Goal: Task Accomplishment & Management: Use online tool/utility

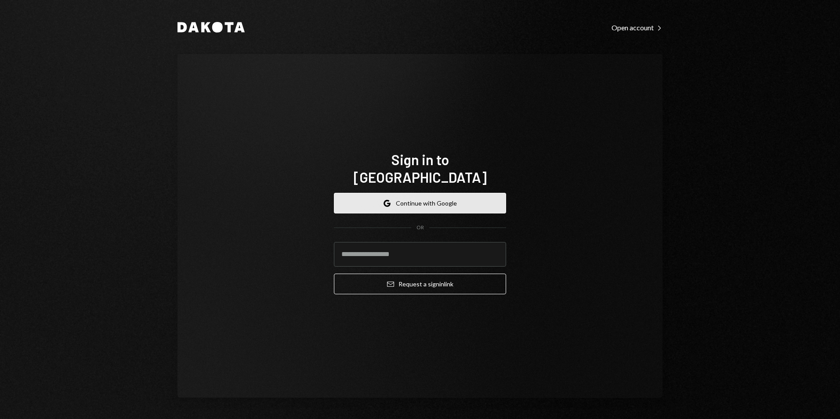
click at [398, 193] on button "Google Continue with Google" at bounding box center [420, 203] width 172 height 21
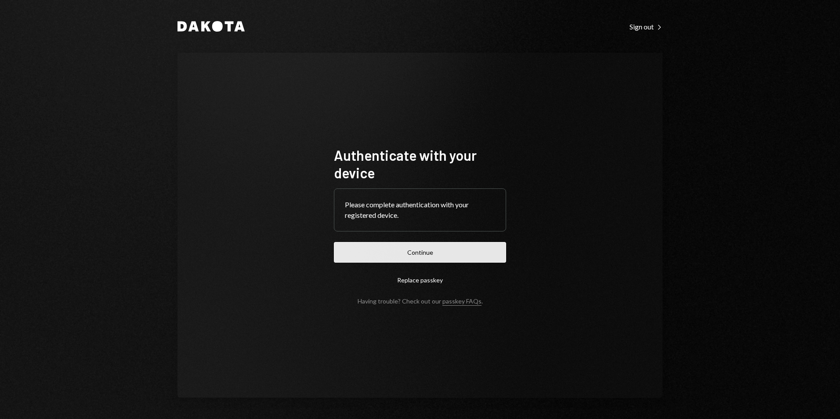
click at [449, 256] on button "Continue" at bounding box center [420, 252] width 172 height 21
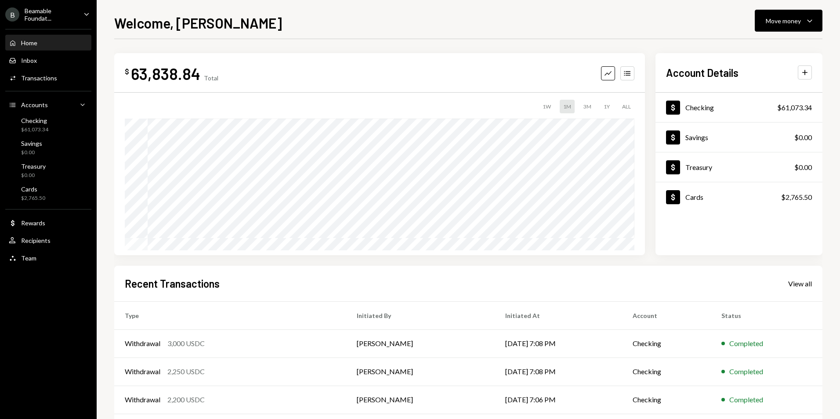
click at [25, 12] on div "Beamable Foundat..." at bounding box center [51, 14] width 52 height 15
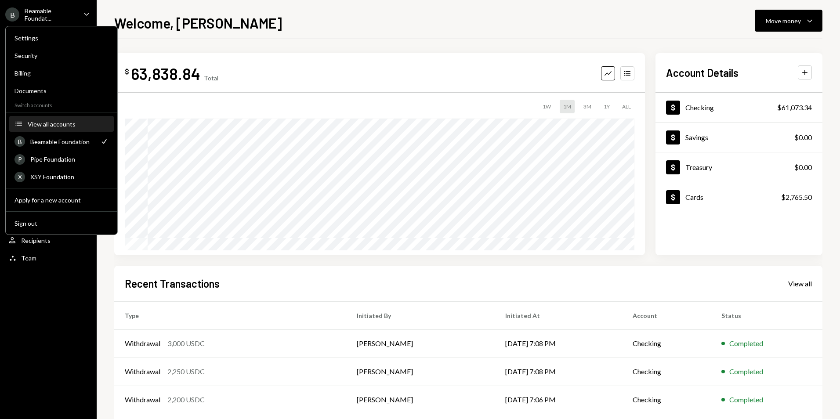
click at [57, 123] on div "View all accounts" at bounding box center [68, 123] width 81 height 7
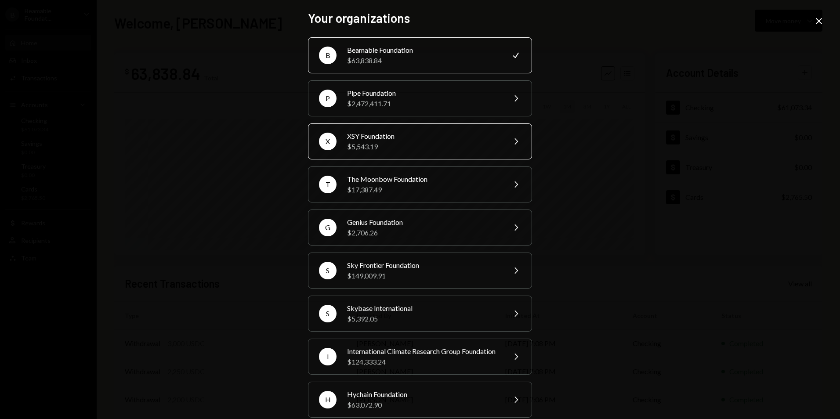
click at [391, 139] on div "XSY Foundation" at bounding box center [423, 136] width 153 height 11
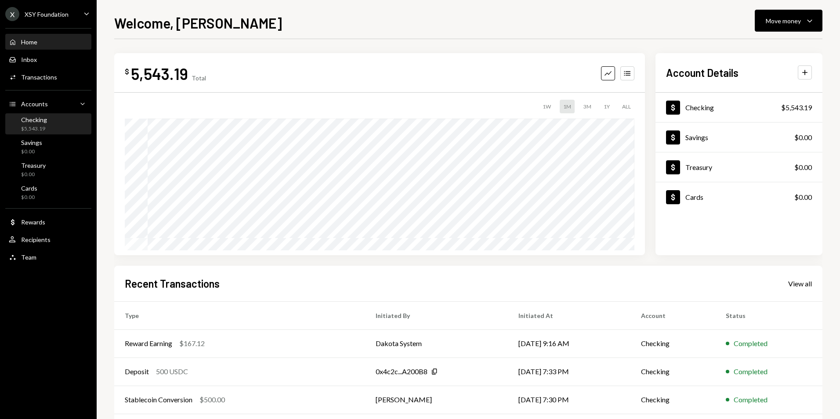
click at [67, 125] on div "Checking $5,543.19" at bounding box center [48, 124] width 79 height 17
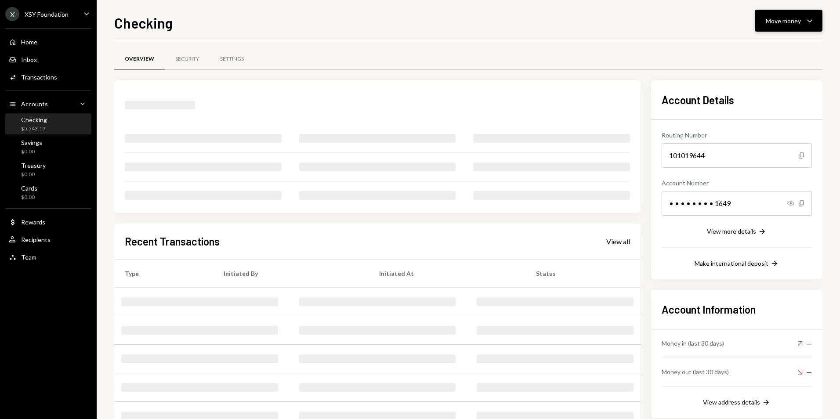
click at [773, 25] on div "Move money" at bounding box center [783, 20] width 35 height 9
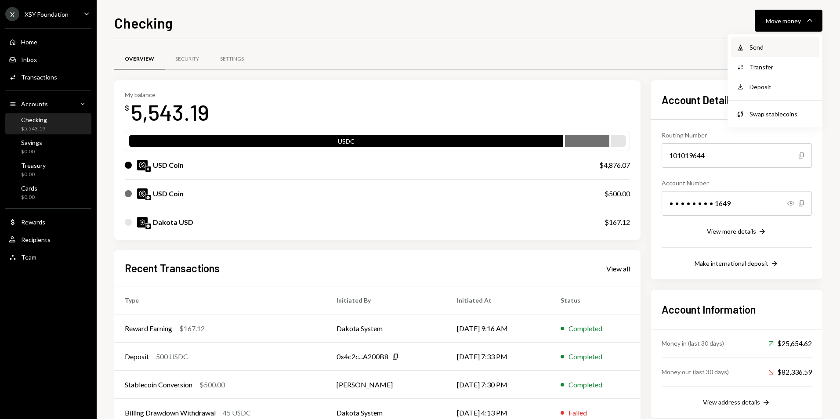
click at [771, 51] on div "Send" at bounding box center [782, 47] width 64 height 9
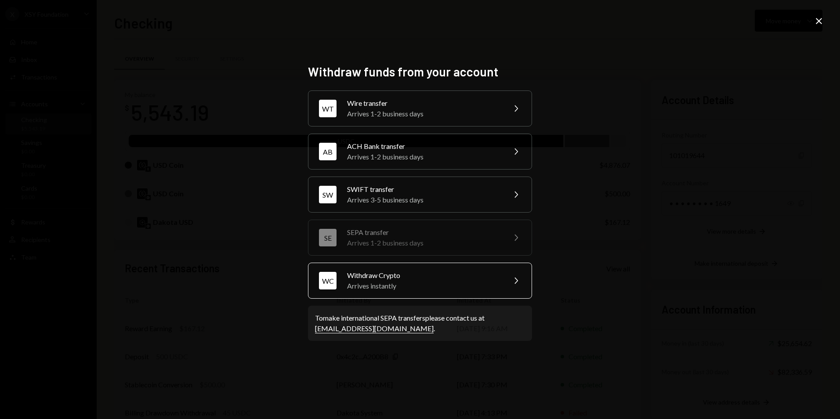
click at [389, 281] on div "Arrives instantly" at bounding box center [423, 286] width 153 height 11
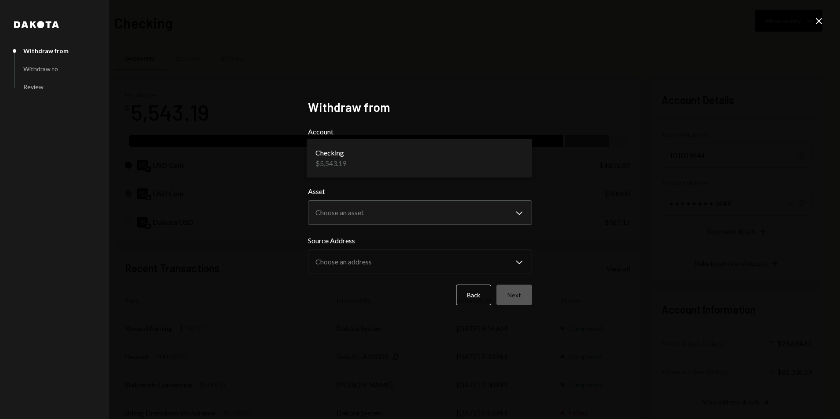
click at [343, 156] on body "X XSY Foundation Caret Down Home Home Inbox Inbox Activities Transactions Accou…" at bounding box center [420, 209] width 840 height 419
click at [351, 209] on body "X XSY Foundation Caret Down Home Home Inbox Inbox Activities Transactions Accou…" at bounding box center [420, 209] width 840 height 419
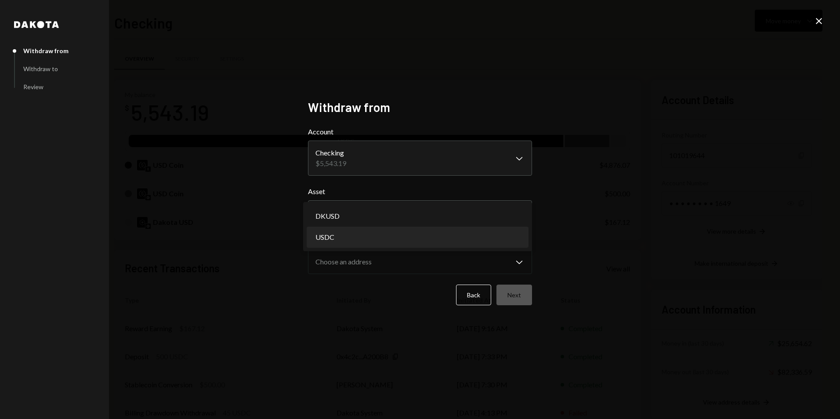
select select "****"
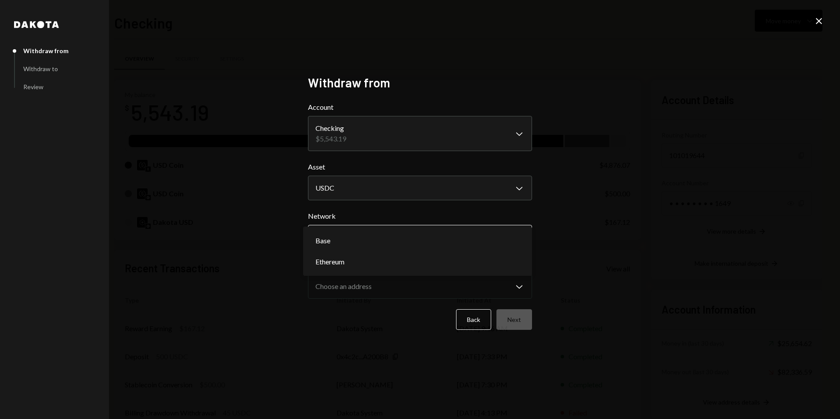
click at [379, 241] on body "X XSY Foundation Caret Down Home Home Inbox Inbox Activities Transactions Accou…" at bounding box center [420, 209] width 840 height 419
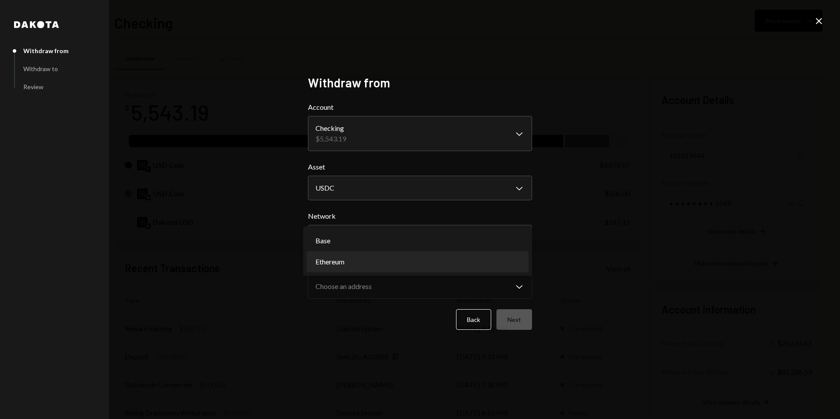
select select "**********"
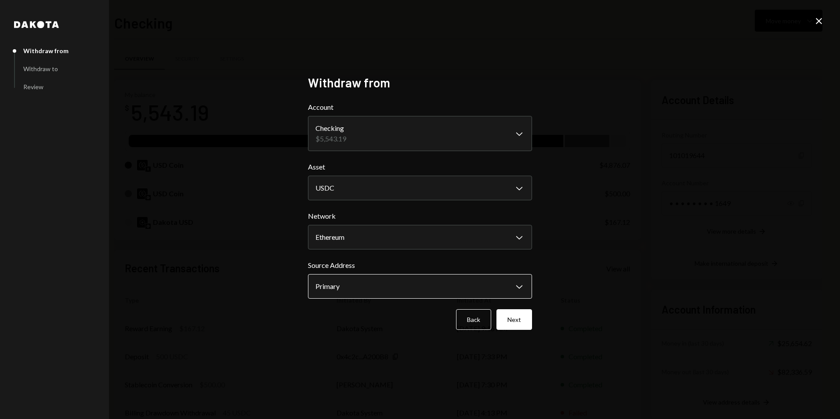
click at [405, 291] on body "X XSY Foundation Caret Down Home Home Inbox Inbox Activities Transactions Accou…" at bounding box center [420, 209] width 840 height 419
click at [514, 311] on button "Next" at bounding box center [514, 319] width 36 height 21
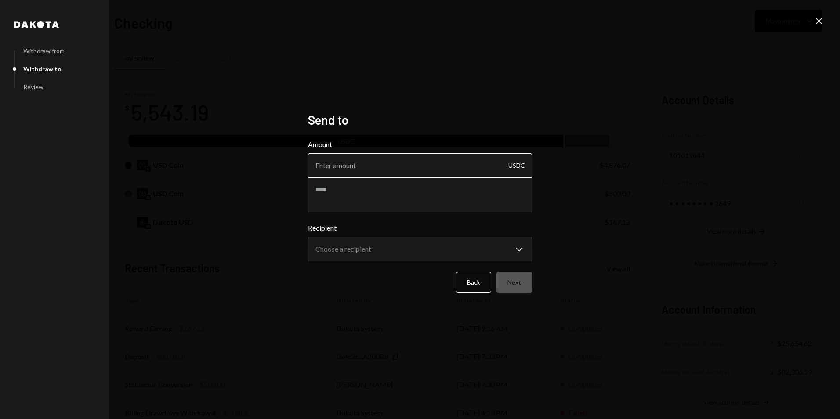
click at [344, 168] on input "Amount" at bounding box center [420, 165] width 224 height 25
click at [370, 168] on input "500" at bounding box center [420, 165] width 224 height 25
type input "500.16"
paste textarea "**********"
type textarea "**********"
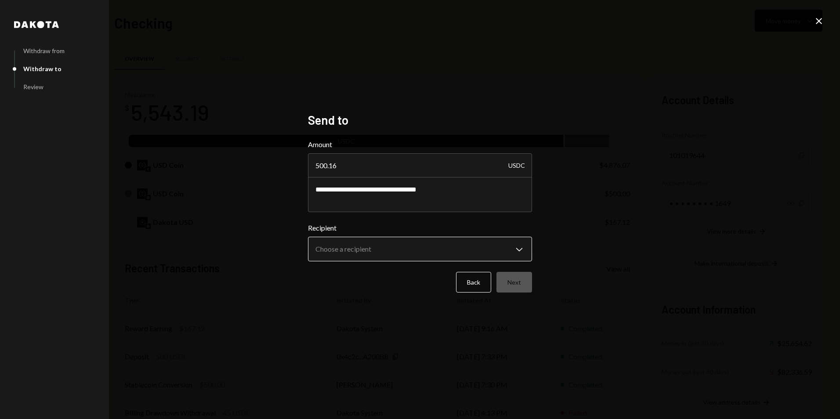
click at [354, 254] on body "X XSY Foundation Caret Down Home Home Inbox Inbox Activities Transactions Accou…" at bounding box center [420, 209] width 840 height 419
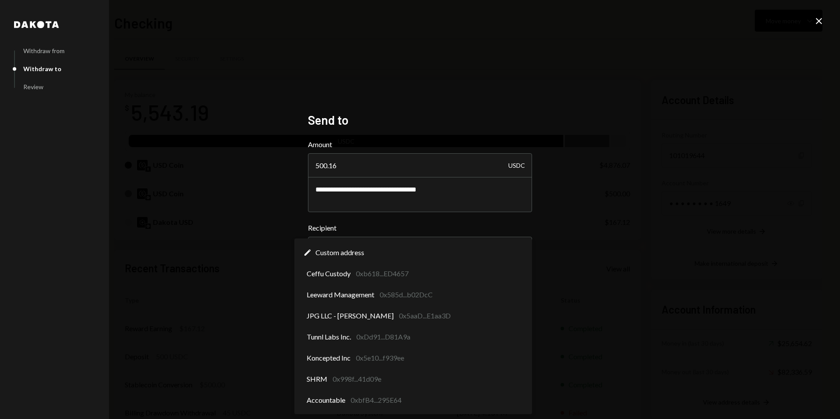
select select "**********"
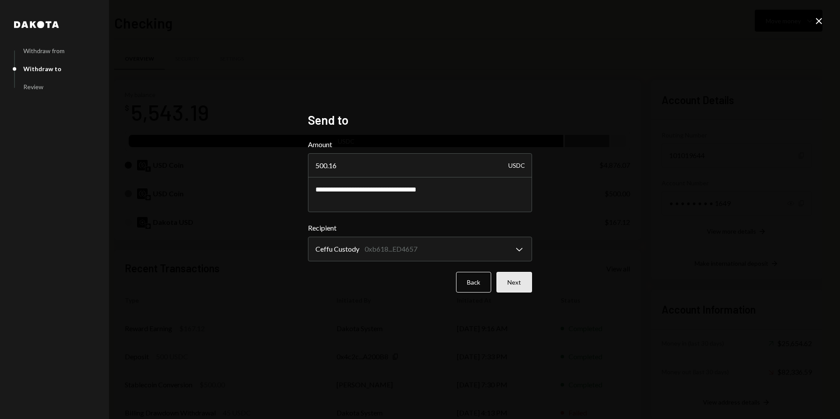
click at [520, 282] on button "Next" at bounding box center [514, 282] width 36 height 21
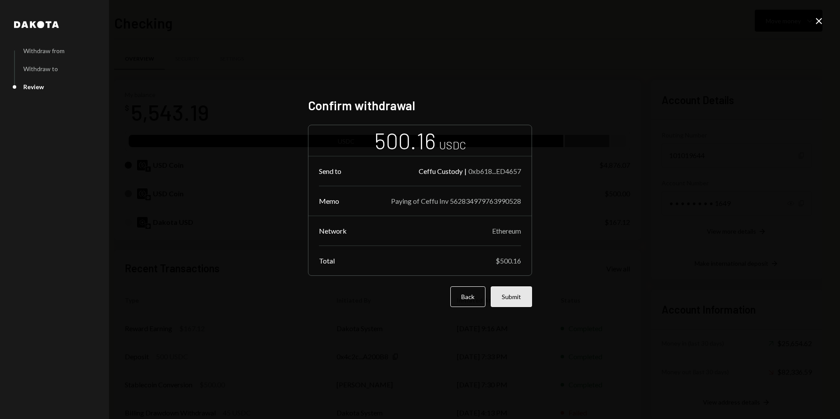
click at [513, 291] on button "Submit" at bounding box center [511, 296] width 41 height 21
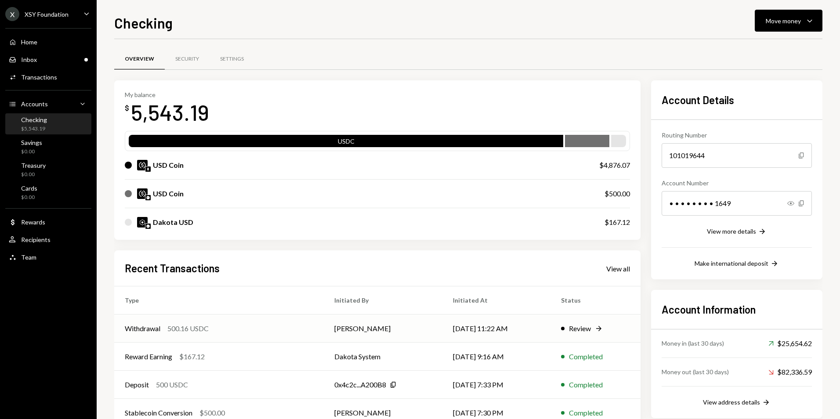
click at [511, 326] on td "[DATE] 11:22 AM" at bounding box center [496, 329] width 108 height 28
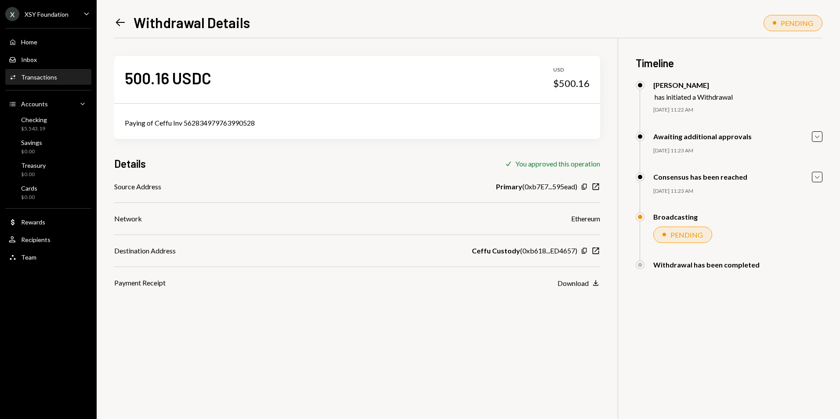
click at [116, 23] on icon "Left Arrow" at bounding box center [120, 22] width 12 height 12
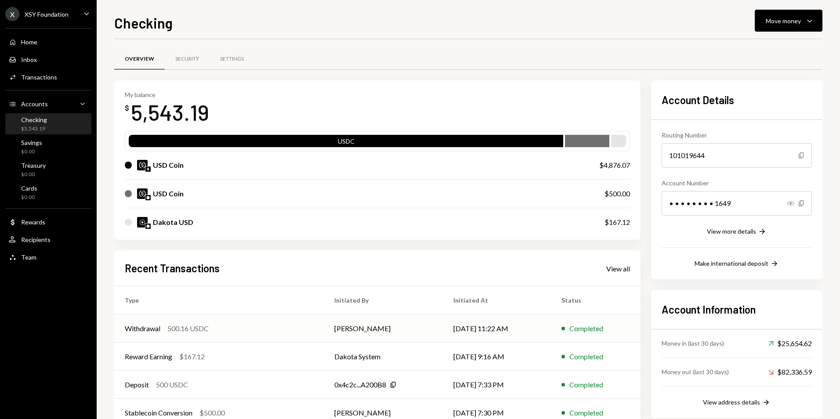
click at [483, 335] on td "[DATE] 11:22 AM" at bounding box center [497, 329] width 108 height 28
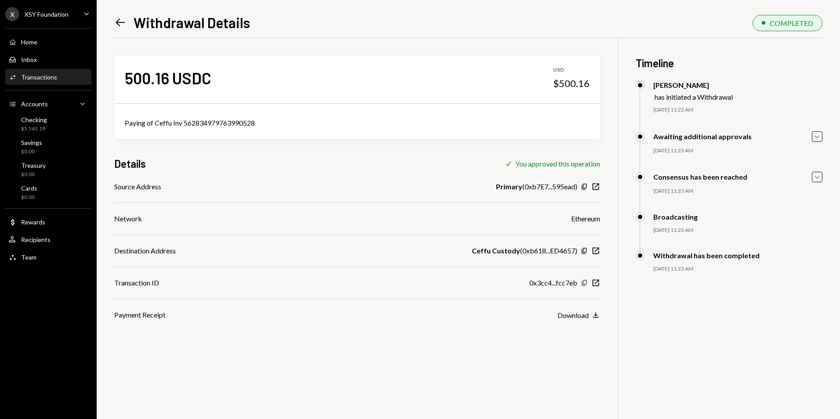
click at [583, 283] on icon "button" at bounding box center [584, 283] width 5 height 6
click at [118, 21] on icon at bounding box center [120, 22] width 9 height 7
